Goal: Transaction & Acquisition: Download file/media

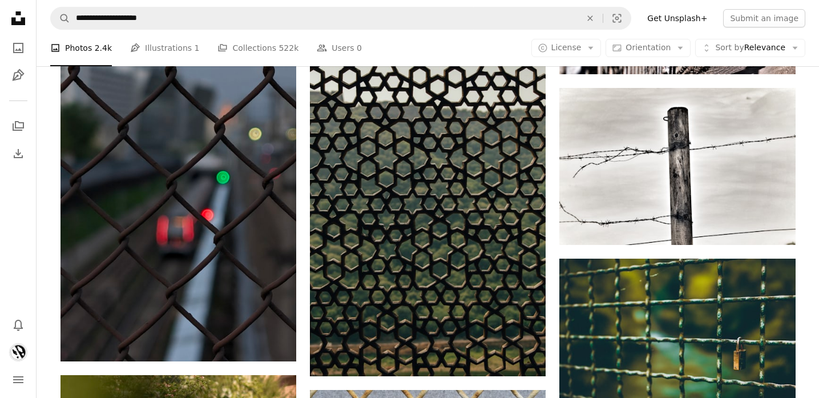
scroll to position [39488, 0]
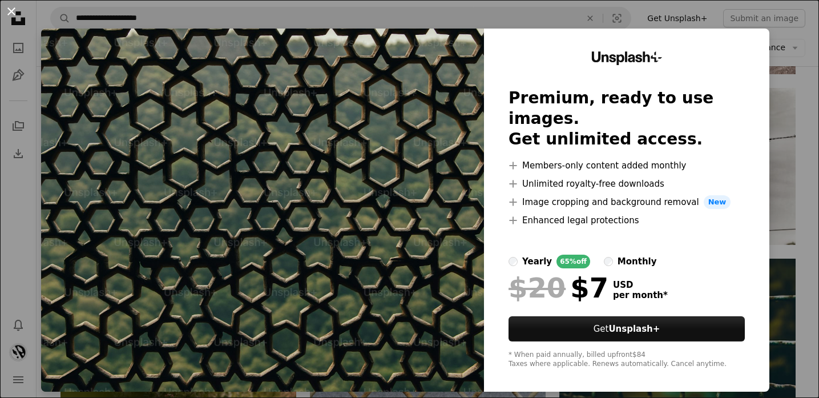
click at [14, 13] on button "An X shape" at bounding box center [12, 12] width 14 height 14
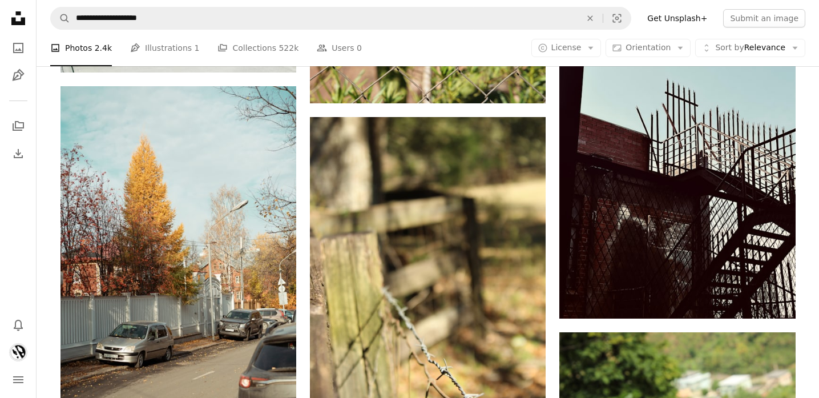
scroll to position [41692, 0]
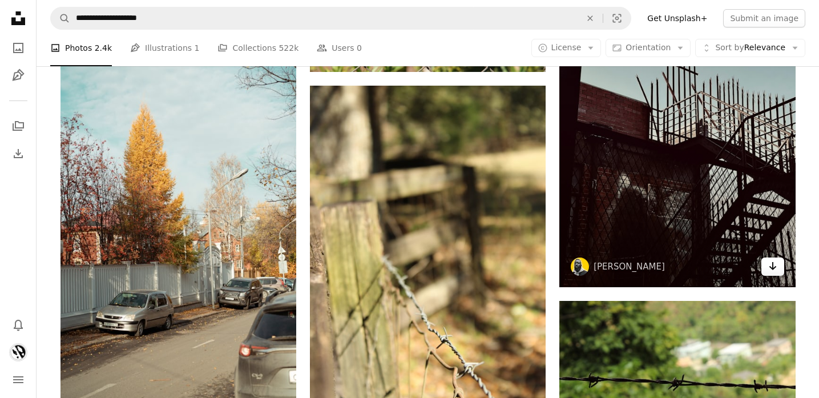
click at [777, 273] on icon "Arrow pointing down" at bounding box center [772, 266] width 9 height 14
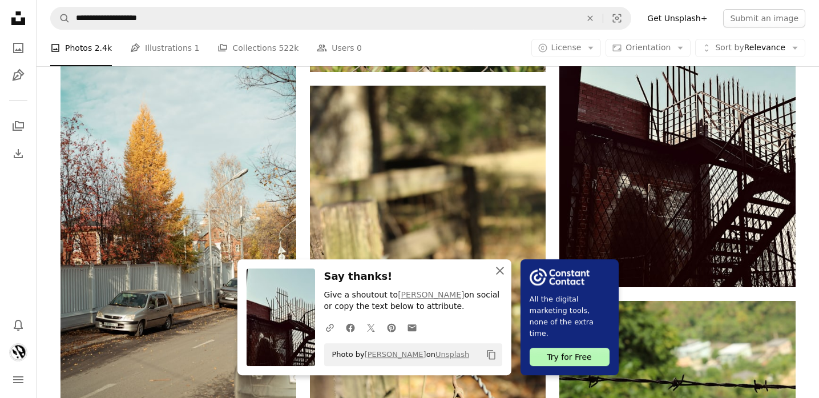
click at [502, 274] on icon "An X shape" at bounding box center [500, 271] width 14 height 14
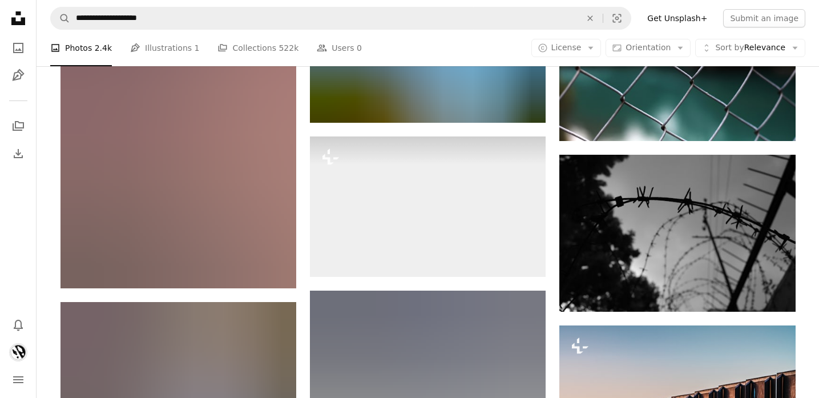
scroll to position [42213, 0]
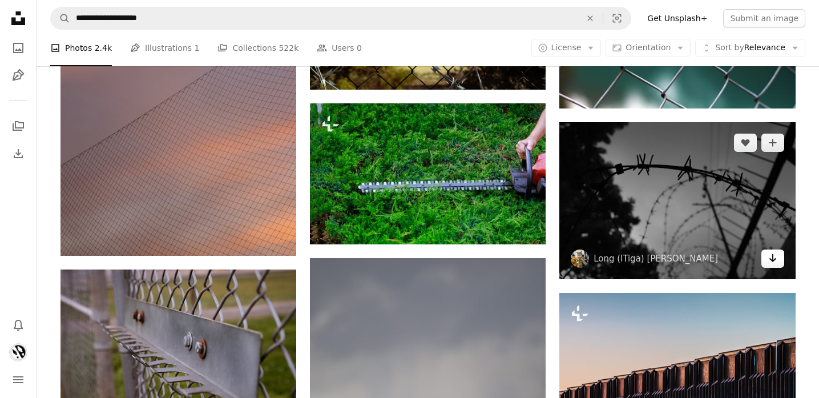
click at [777, 267] on link "Arrow pointing down" at bounding box center [773, 258] width 23 height 18
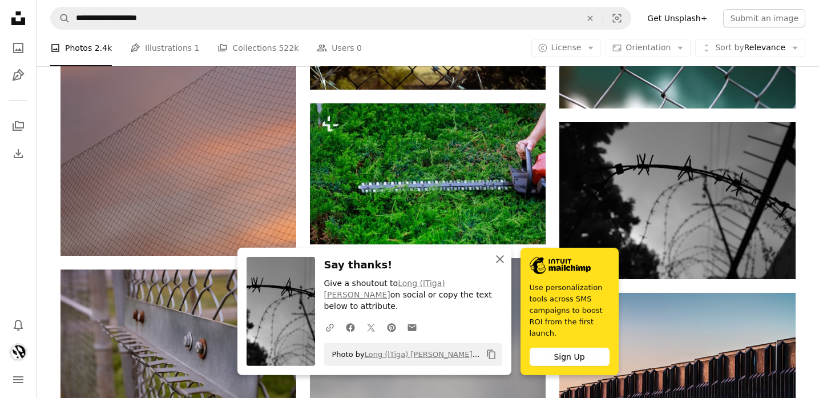
click at [501, 262] on icon "button" at bounding box center [500, 259] width 8 height 8
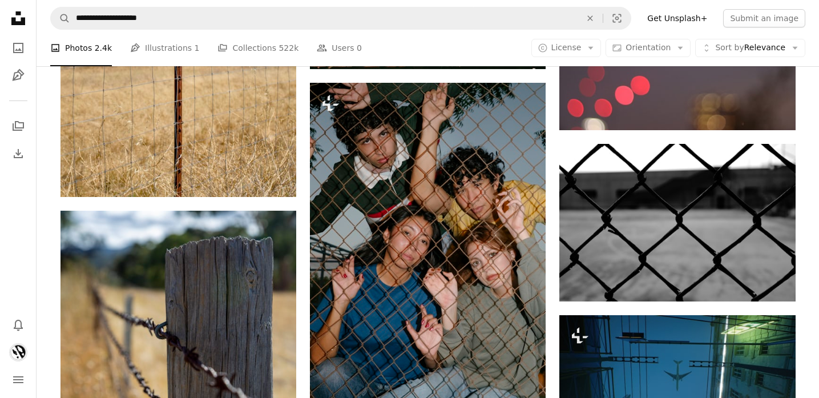
scroll to position [48683, 0]
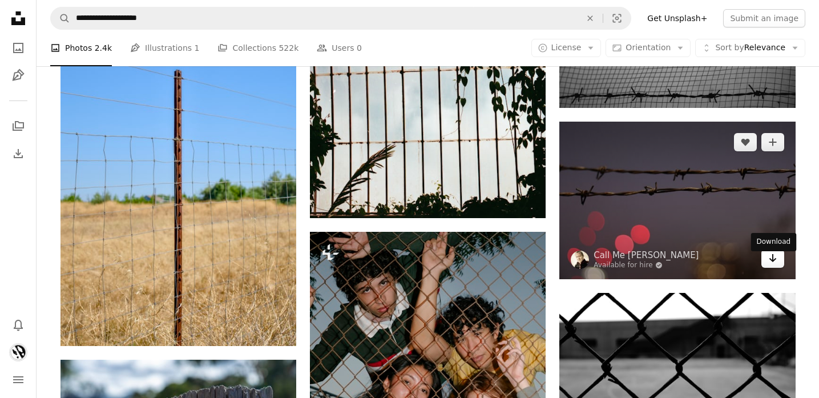
click at [768, 265] on icon "Arrow pointing down" at bounding box center [772, 258] width 9 height 14
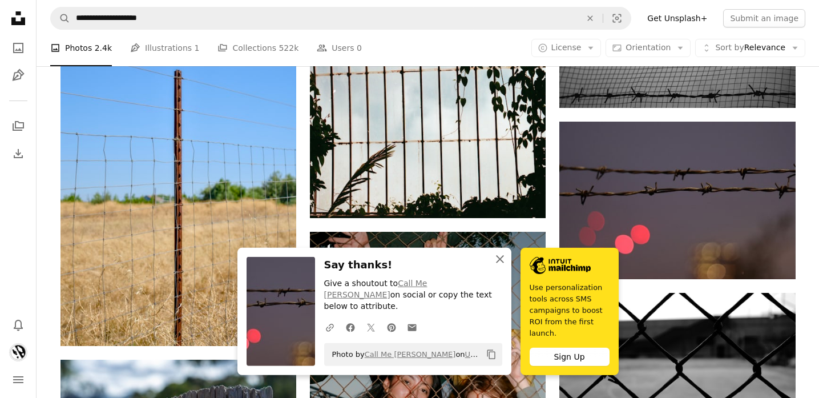
click at [496, 261] on icon "An X shape" at bounding box center [500, 259] width 14 height 14
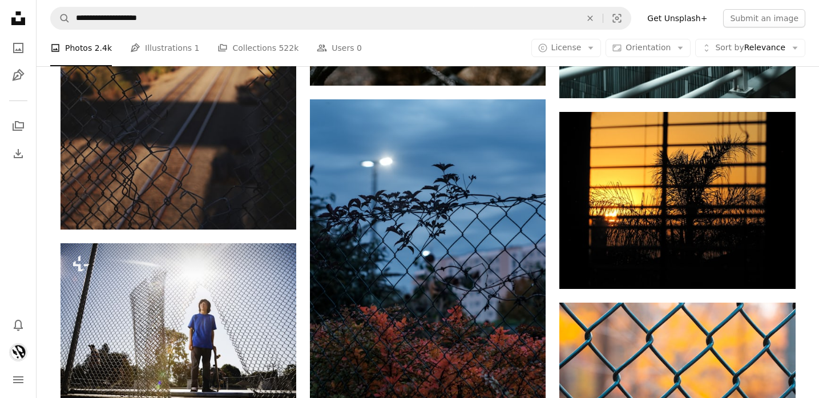
scroll to position [56443, 0]
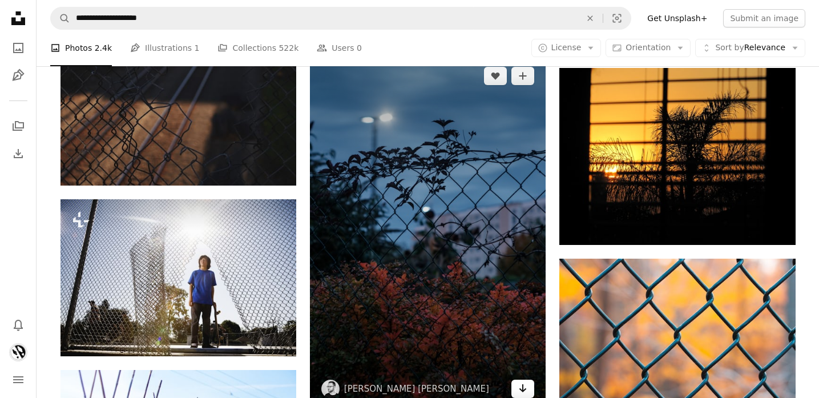
click at [530, 389] on link "Arrow pointing down" at bounding box center [522, 389] width 23 height 18
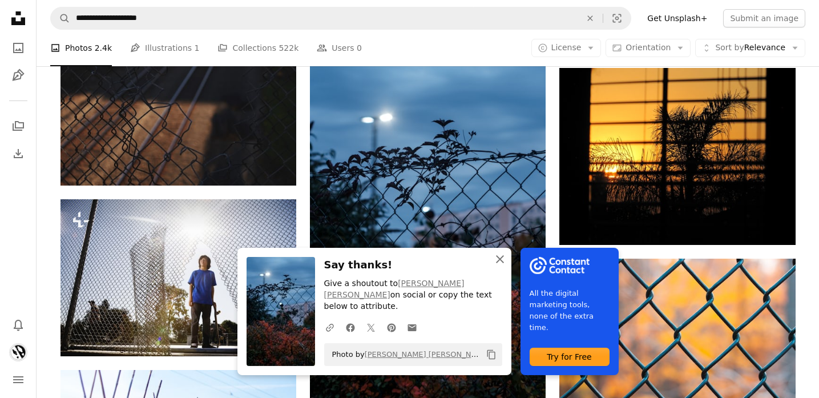
click at [503, 266] on icon "An X shape" at bounding box center [500, 259] width 14 height 14
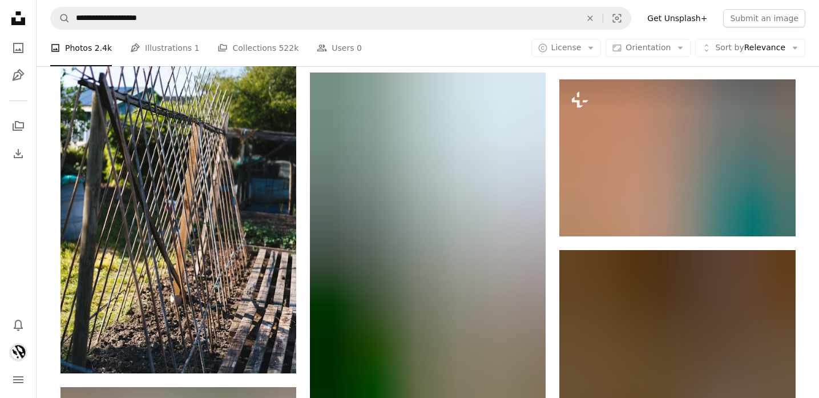
scroll to position [56837, 0]
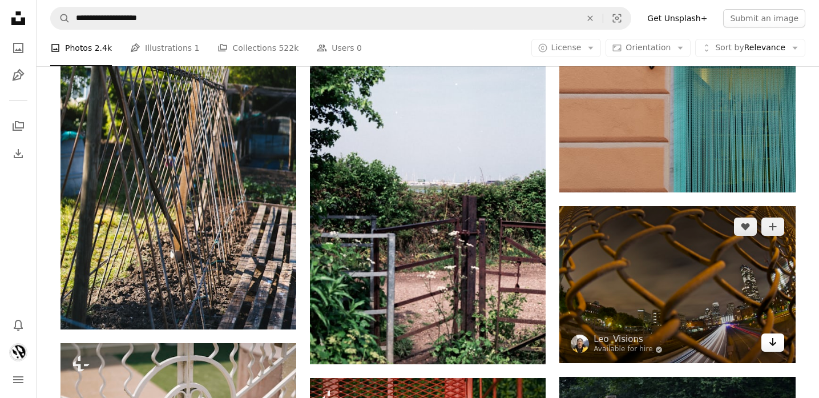
click at [778, 352] on link "Arrow pointing down" at bounding box center [773, 342] width 23 height 18
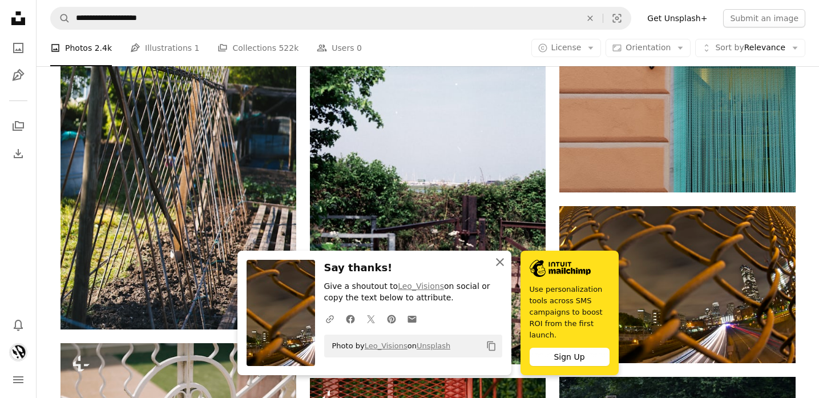
click at [498, 261] on icon "An X shape" at bounding box center [500, 262] width 14 height 14
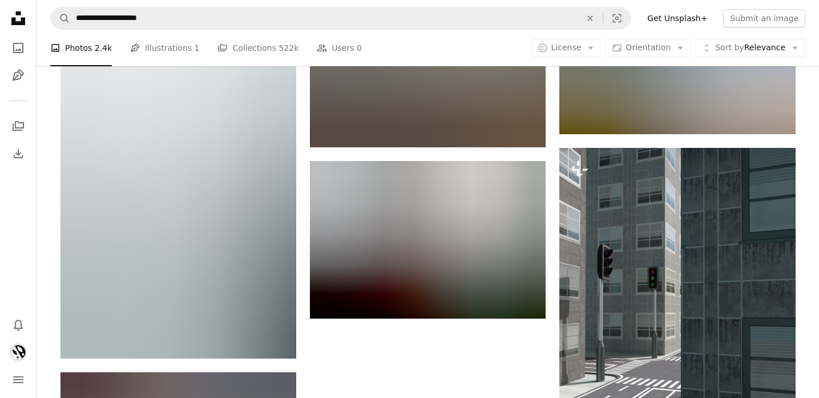
scroll to position [64588, 0]
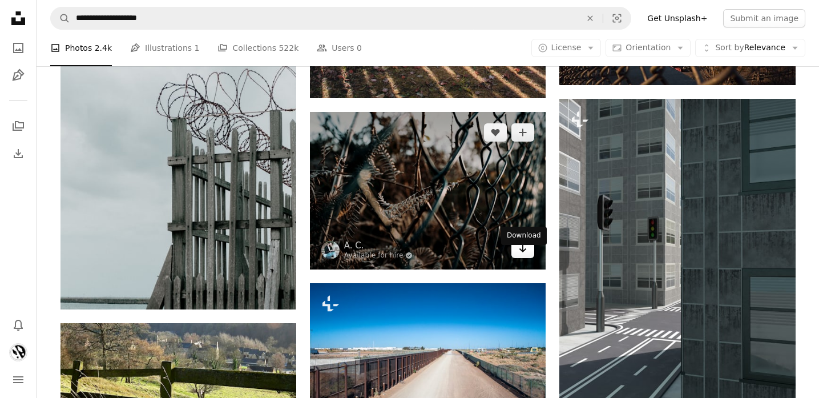
click at [528, 256] on link "Arrow pointing down" at bounding box center [522, 249] width 23 height 18
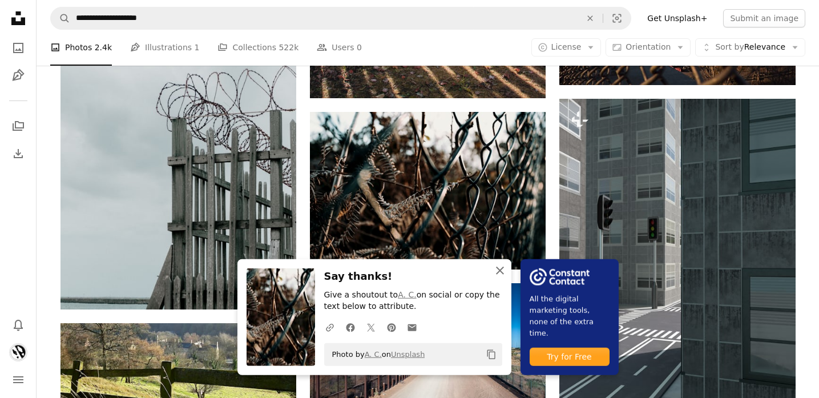
click at [499, 268] on icon "An X shape" at bounding box center [500, 271] width 14 height 14
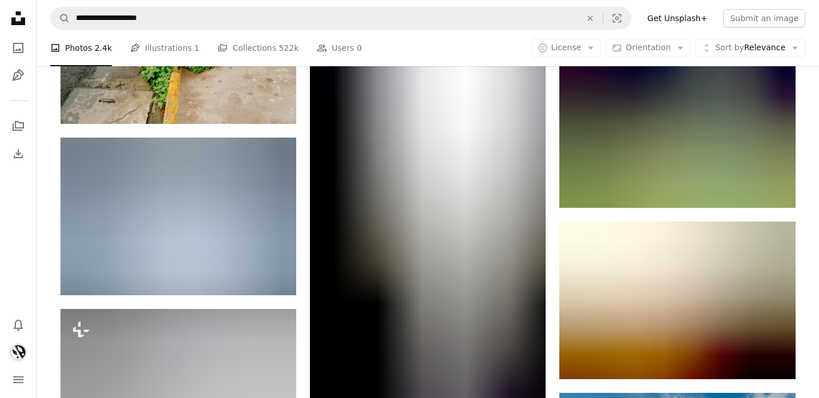
scroll to position [66629, 0]
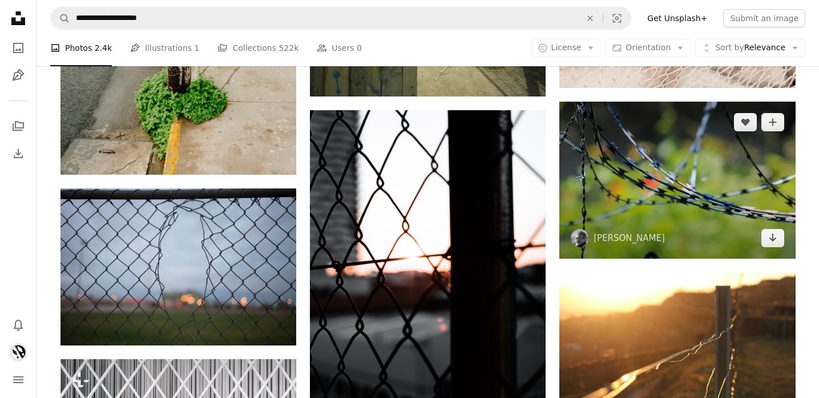
click at [786, 244] on img at bounding box center [677, 180] width 236 height 157
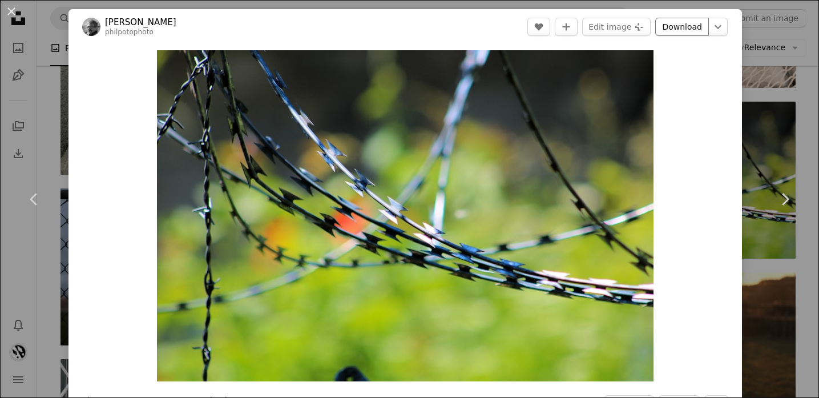
click at [683, 28] on link "Download" at bounding box center [682, 27] width 54 height 18
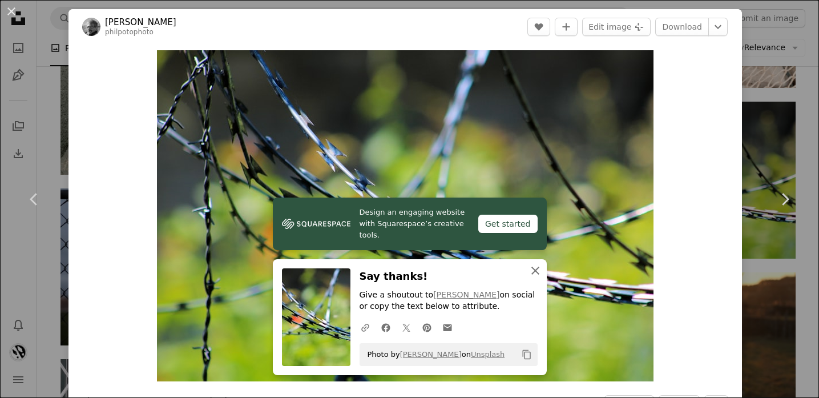
click at [533, 273] on icon "An X shape" at bounding box center [536, 271] width 14 height 14
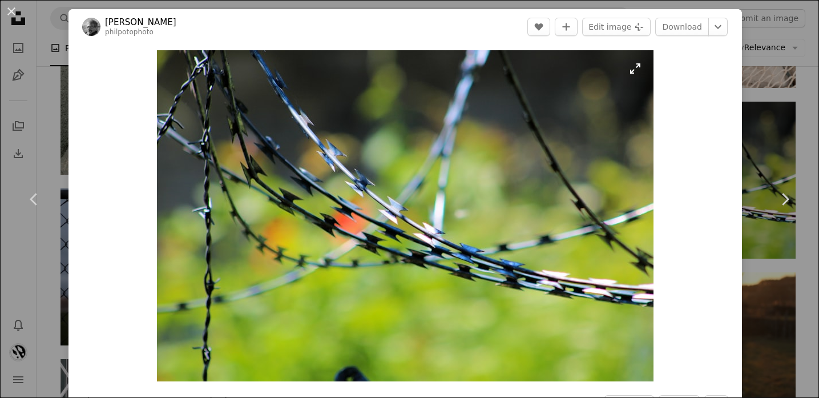
drag, startPoint x: 279, startPoint y: 29, endPoint x: 292, endPoint y: 54, distance: 28.3
click at [292, 54] on div "[PERSON_NAME] philpotophoto A heart A plus sign Edit image Plus sign for Unspla…" at bounding box center [406, 281] width 674 height 545
click at [682, 85] on div "Zoom in" at bounding box center [406, 216] width 674 height 343
click at [8, 9] on button "An X shape" at bounding box center [12, 12] width 14 height 14
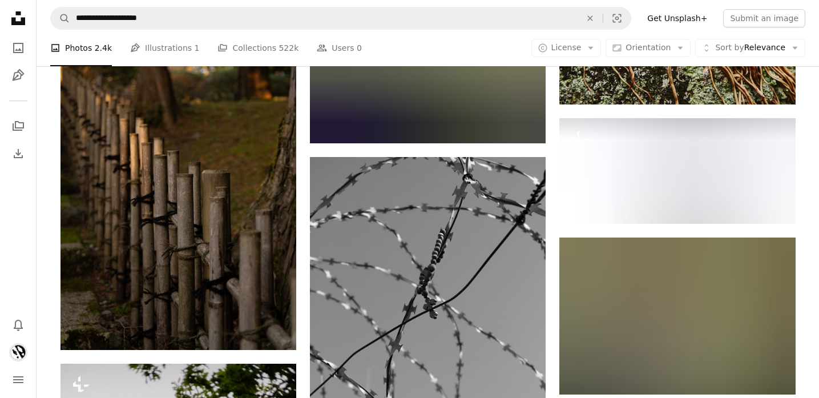
scroll to position [80599, 0]
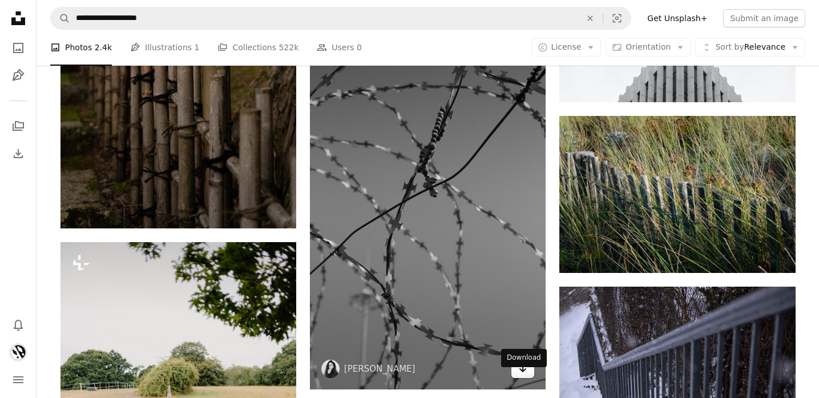
click at [528, 378] on link "Arrow pointing down" at bounding box center [522, 369] width 23 height 18
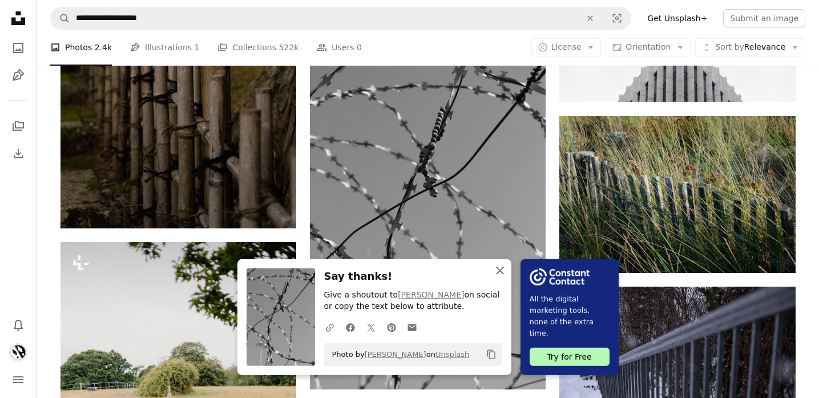
click at [503, 269] on icon "An X shape" at bounding box center [500, 271] width 14 height 14
